Goal: Information Seeking & Learning: Learn about a topic

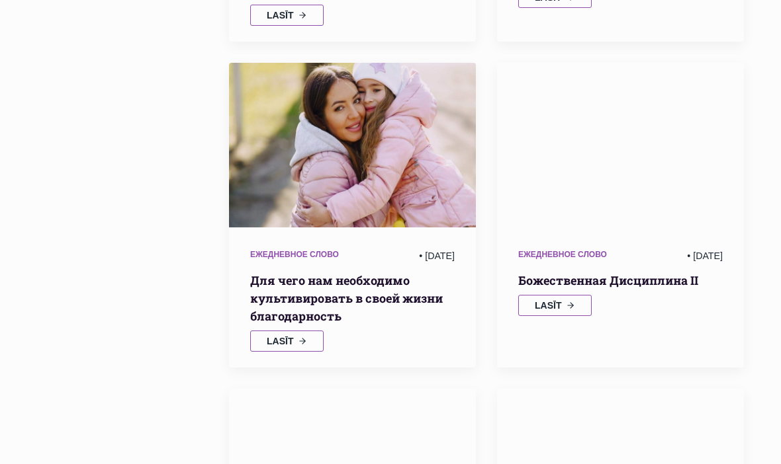
scroll to position [650, 0]
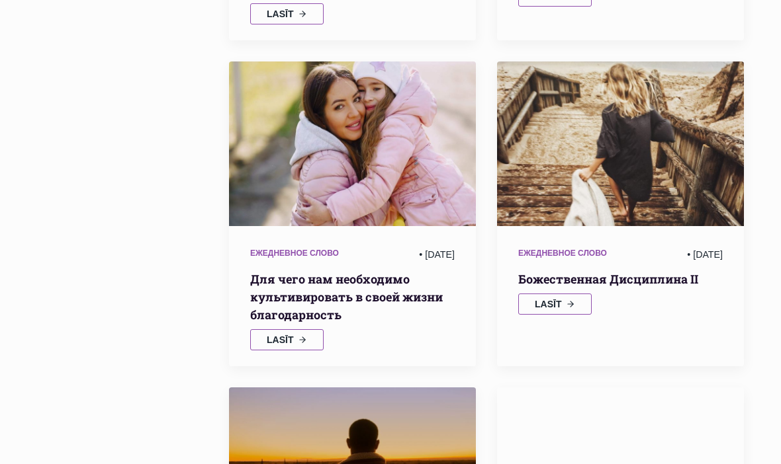
click at [301, 329] on link "Lasīt" at bounding box center [286, 339] width 73 height 21
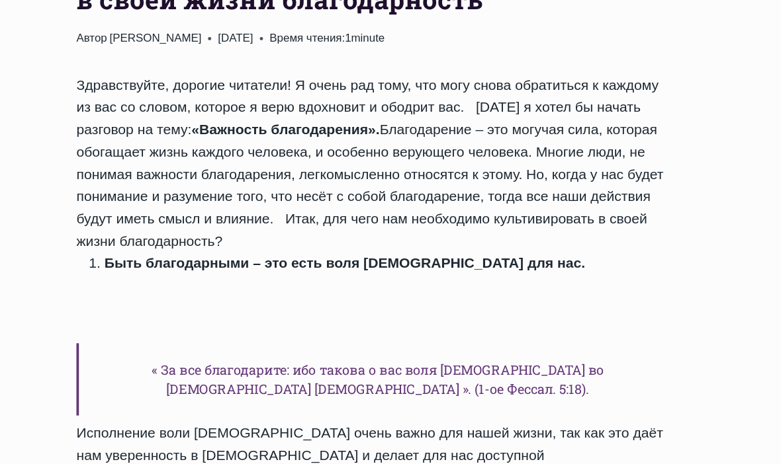
scroll to position [587, 0]
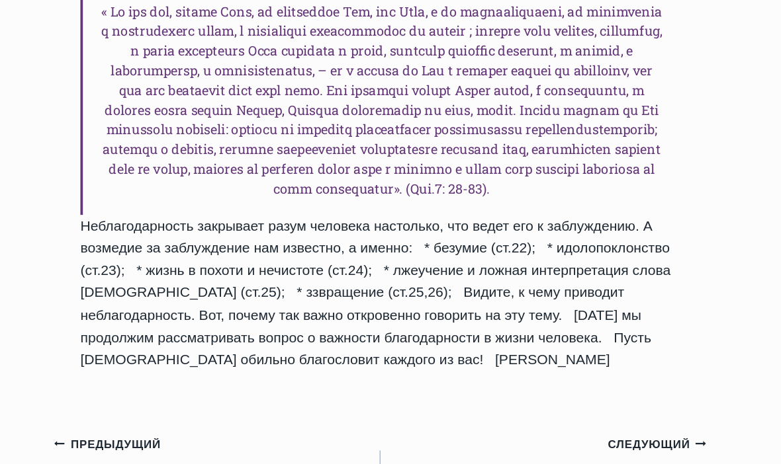
scroll to position [1704, 0]
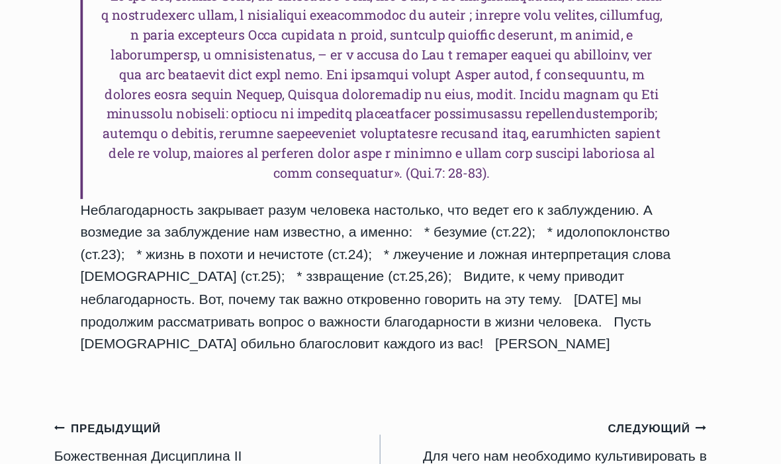
click at [490, 390] on link "Следующий Продолжить Для чего нам необходимо культивировать в своей жизни благо…" at bounding box center [521, 420] width 263 height 60
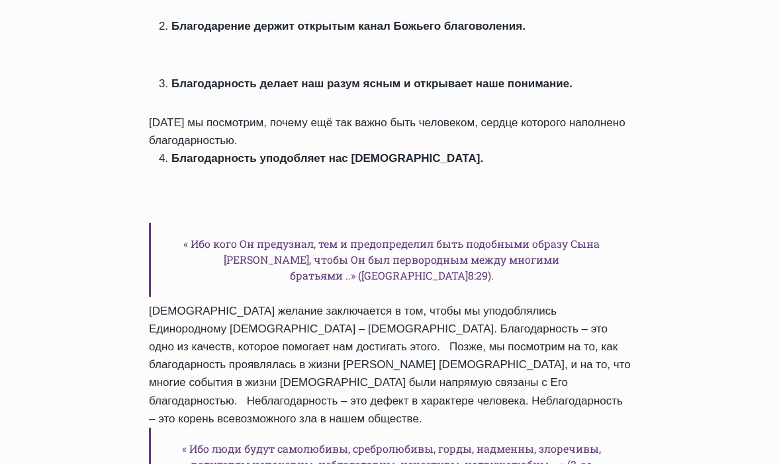
scroll to position [834, 0]
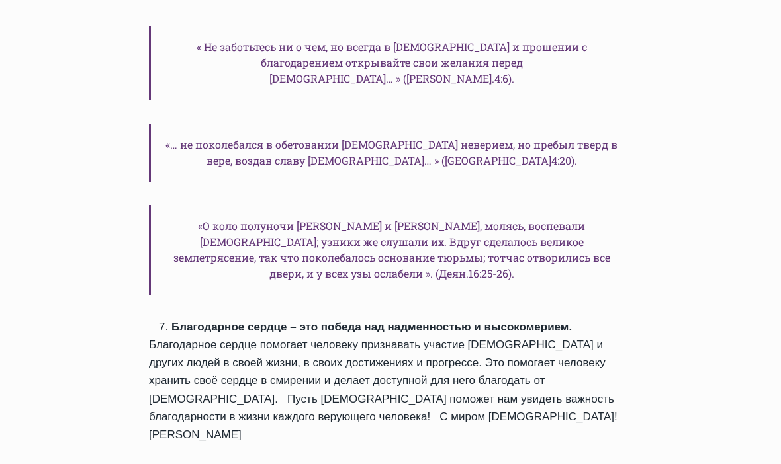
scroll to position [1841, 0]
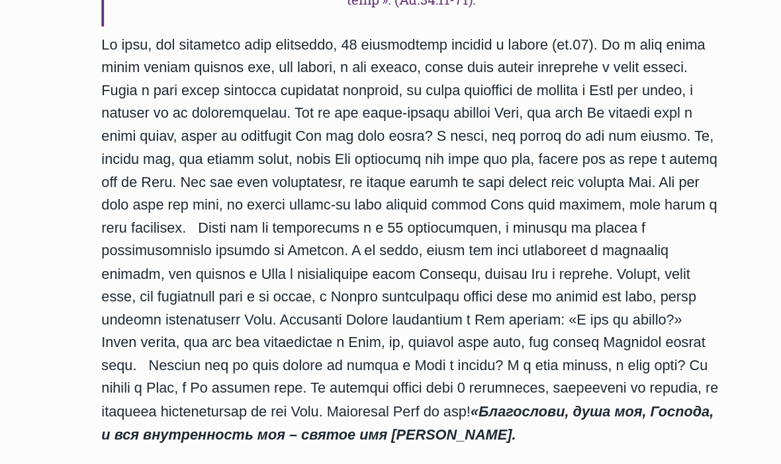
scroll to position [1323, 0]
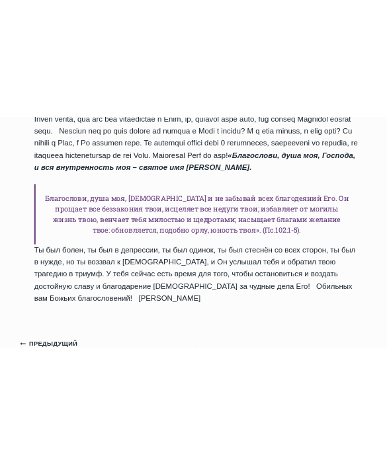
scroll to position [1567, 0]
